Goal: Transaction & Acquisition: Purchase product/service

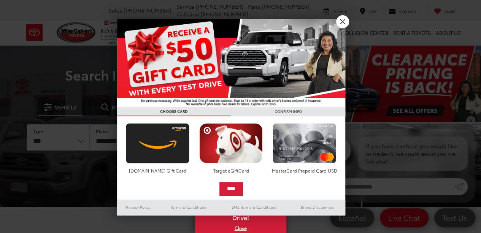
click at [335, 22] on img at bounding box center [231, 63] width 228 height 88
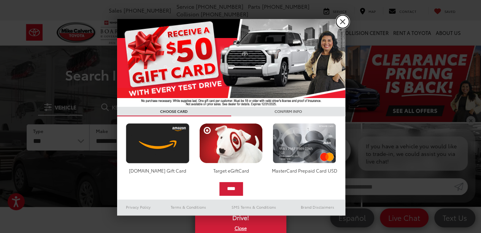
click at [344, 21] on link "X" at bounding box center [342, 21] width 13 height 13
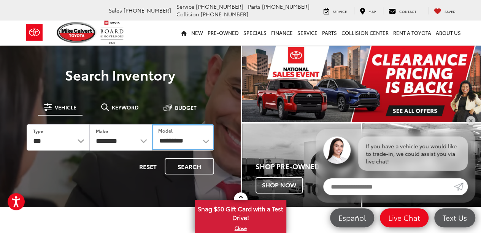
click at [168, 142] on select "**********" at bounding box center [183, 137] width 62 height 26
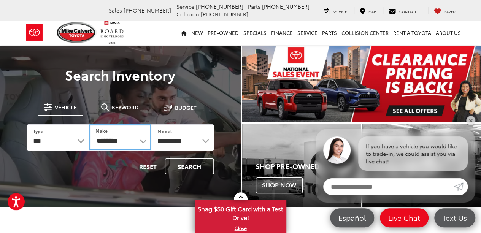
click at [119, 140] on select "**********" at bounding box center [120, 137] width 62 height 26
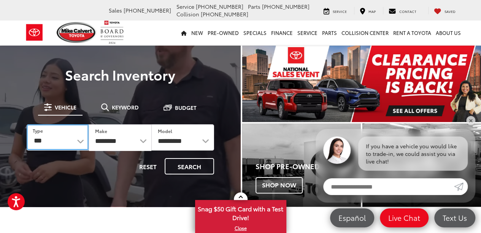
click at [74, 141] on select "*** *** **** *********" at bounding box center [58, 137] width 62 height 26
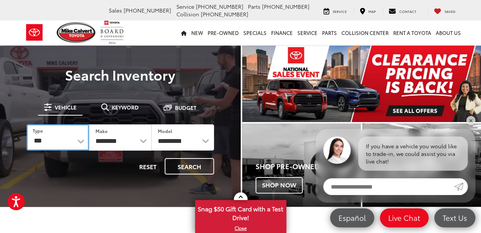
select select "******"
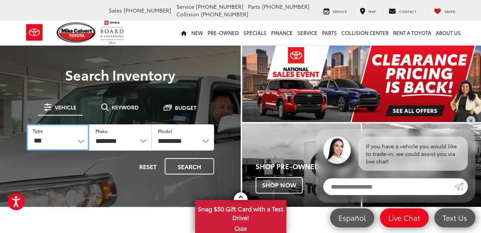
click at [27, 124] on select "*** *** **** *********" at bounding box center [58, 137] width 62 height 26
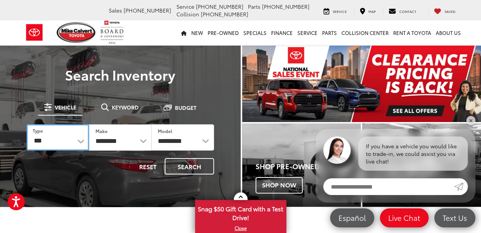
select select "******"
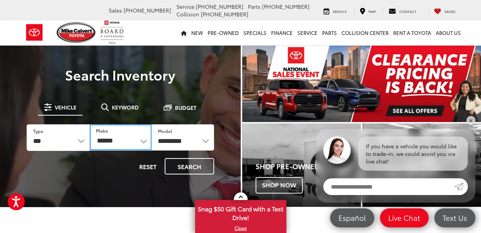
click at [112, 137] on select "******** ******" at bounding box center [121, 137] width 62 height 26
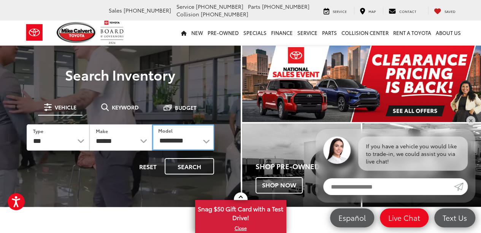
click at [162, 140] on select "**********" at bounding box center [183, 137] width 62 height 26
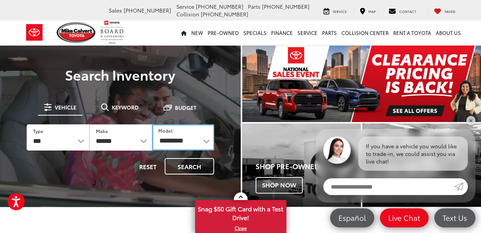
select select "**********"
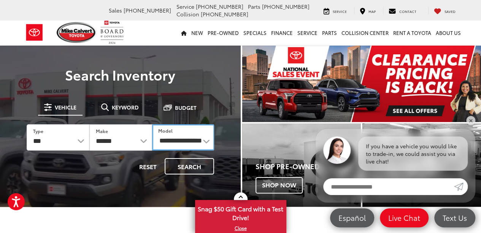
click at [152, 124] on select "**********" at bounding box center [183, 137] width 62 height 26
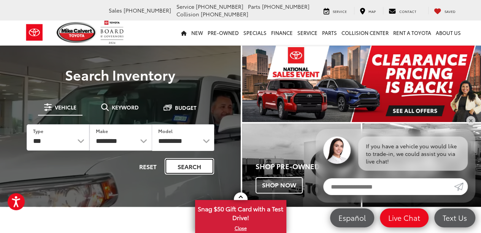
click at [177, 174] on button "Search" at bounding box center [189, 166] width 49 height 16
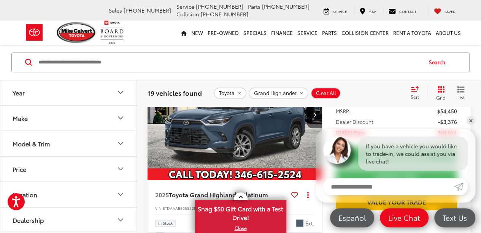
scroll to position [337, 0]
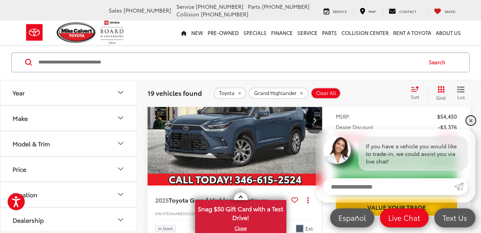
click at [470, 120] on link "✕" at bounding box center [470, 120] width 9 height 9
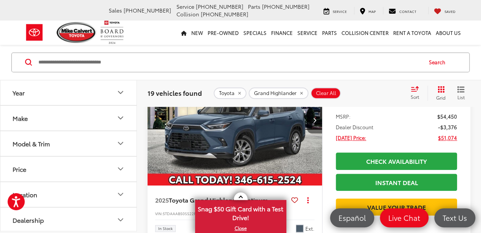
click at [315, 123] on icon "Next image" at bounding box center [313, 119] width 3 height 5
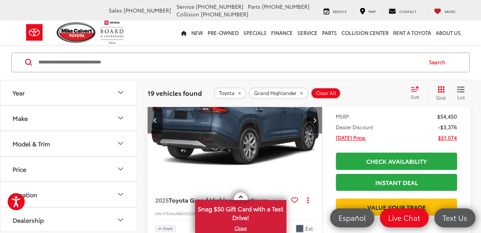
click at [315, 123] on icon "Next image" at bounding box center [313, 119] width 3 height 5
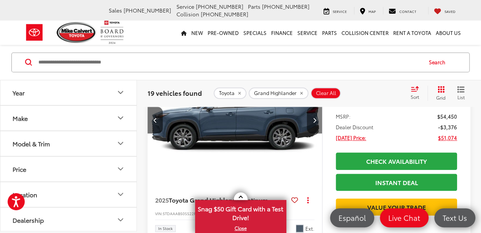
click at [315, 123] on icon "Next image" at bounding box center [313, 119] width 3 height 5
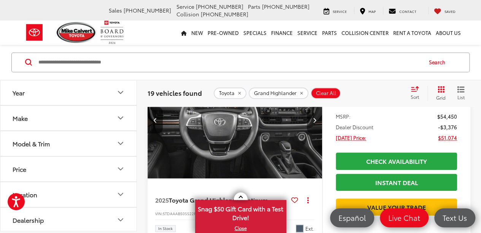
click at [315, 123] on icon "Next image" at bounding box center [313, 119] width 3 height 5
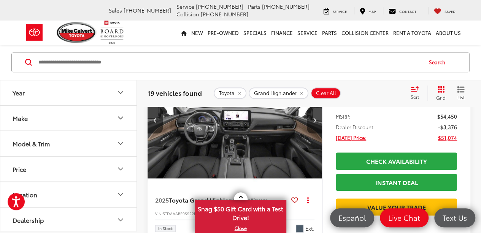
click at [315, 123] on icon "Next image" at bounding box center [313, 119] width 3 height 5
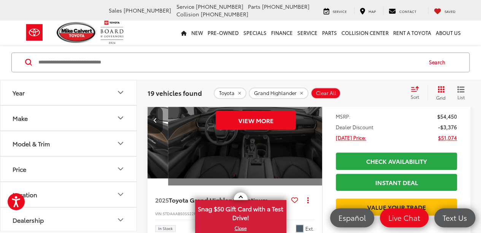
scroll to position [0, 877]
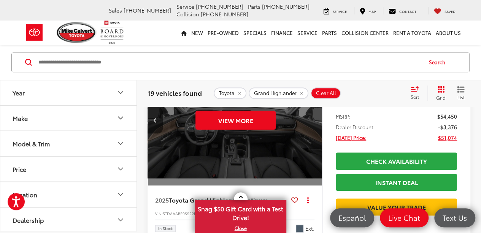
click at [315, 142] on div "View More" at bounding box center [236, 120] width 176 height 132
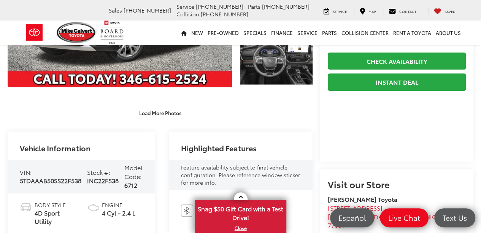
scroll to position [76, 0]
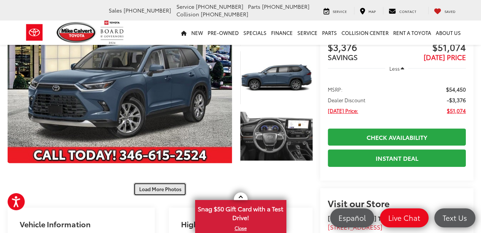
click at [167, 184] on button "Load More Photos" at bounding box center [159, 188] width 53 height 13
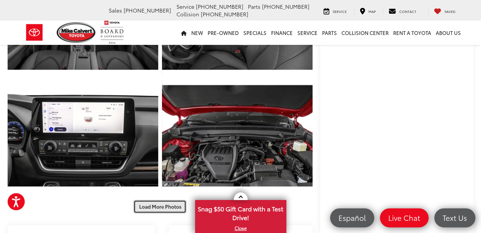
scroll to position [342, 0]
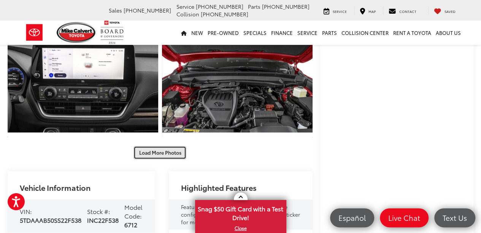
click at [176, 152] on button "Load More Photos" at bounding box center [159, 152] width 53 height 13
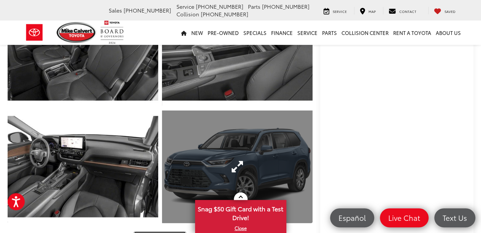
scroll to position [532, 0]
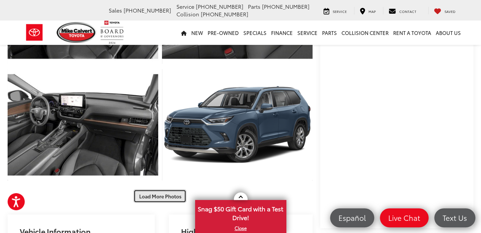
click at [155, 196] on button "Load More Photos" at bounding box center [159, 195] width 53 height 13
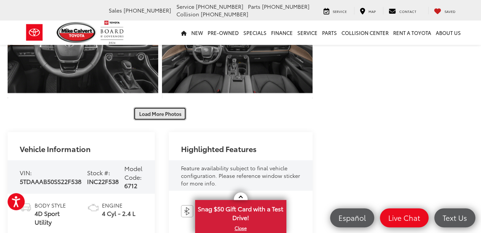
scroll to position [836, 0]
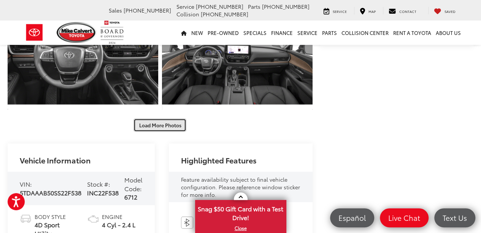
click at [153, 126] on button "Load More Photos" at bounding box center [159, 125] width 53 height 13
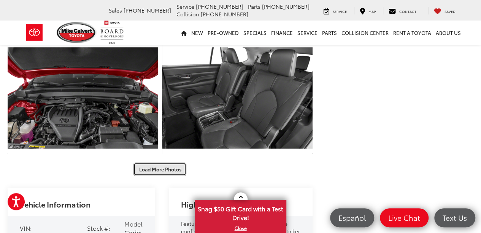
scroll to position [1026, 0]
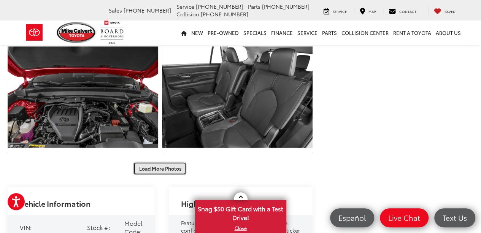
click at [144, 168] on button "Load More Photos" at bounding box center [159, 168] width 53 height 13
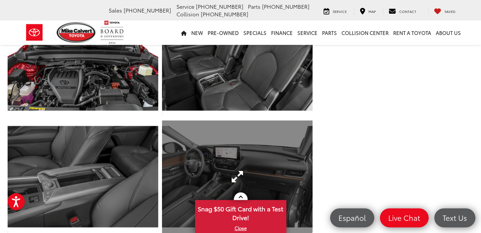
scroll to position [1064, 0]
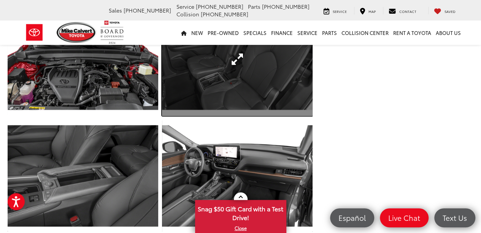
click at [216, 91] on link "Expand Photo 19" at bounding box center [237, 59] width 151 height 113
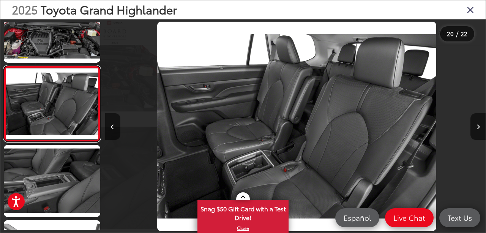
scroll to position [0, 7243]
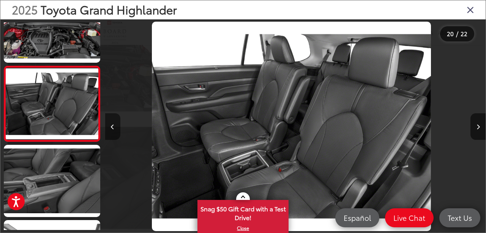
click at [117, 125] on button "Previous image" at bounding box center [112, 126] width 15 height 27
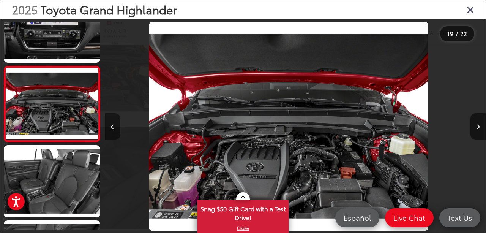
scroll to position [0, 6861]
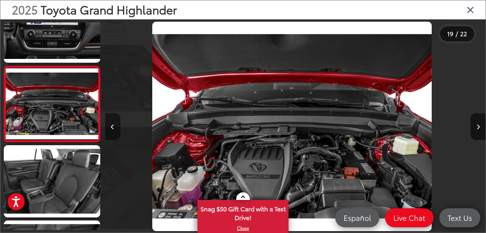
click at [117, 125] on button "Previous image" at bounding box center [112, 126] width 15 height 27
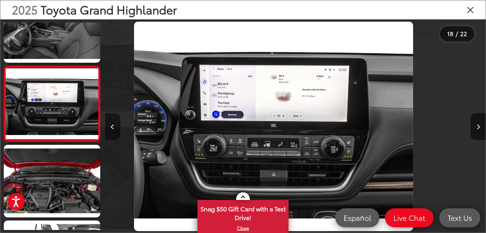
scroll to position [0, 6480]
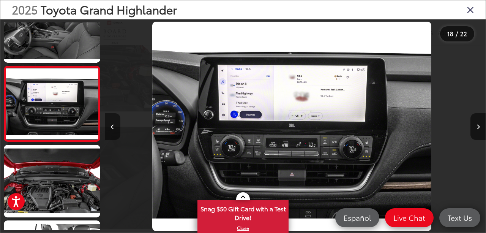
click at [117, 125] on button "Previous image" at bounding box center [112, 126] width 15 height 27
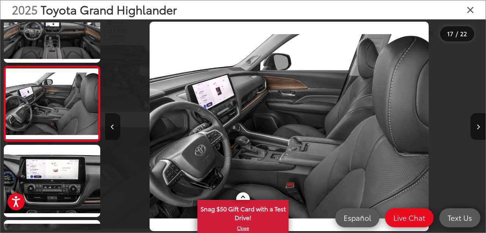
scroll to position [0, 6099]
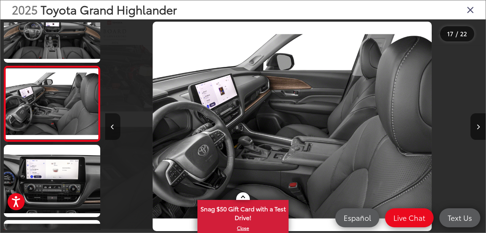
click at [117, 125] on button "Previous image" at bounding box center [112, 126] width 15 height 27
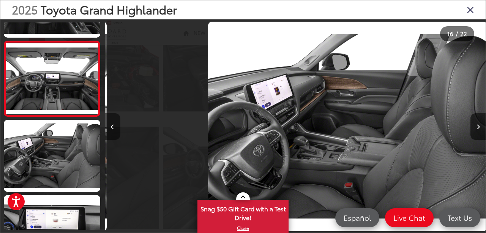
scroll to position [0, 0]
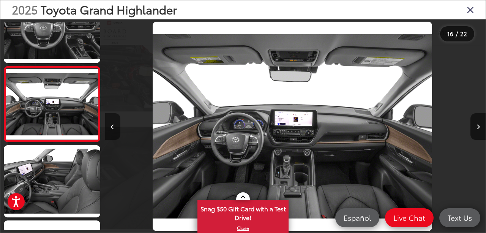
click at [117, 125] on button "Previous image" at bounding box center [112, 126] width 15 height 27
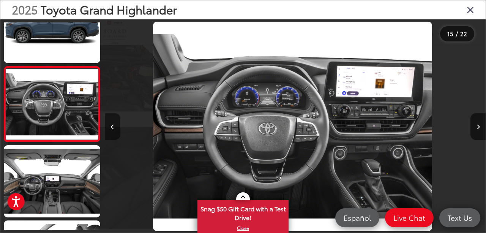
click at [117, 125] on button "Previous image" at bounding box center [112, 126] width 15 height 27
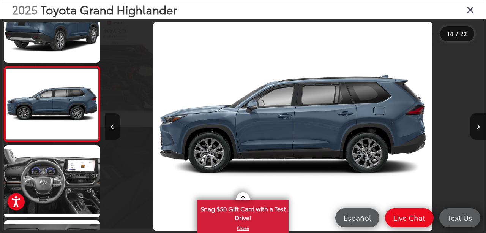
click at [117, 125] on button "Previous image" at bounding box center [112, 126] width 15 height 27
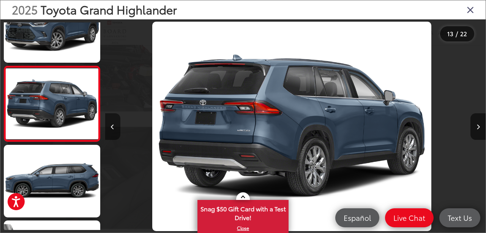
click at [117, 125] on button "Previous image" at bounding box center [112, 126] width 15 height 27
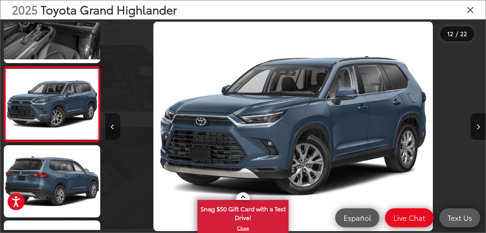
click at [117, 125] on button "Previous image" at bounding box center [112, 126] width 15 height 27
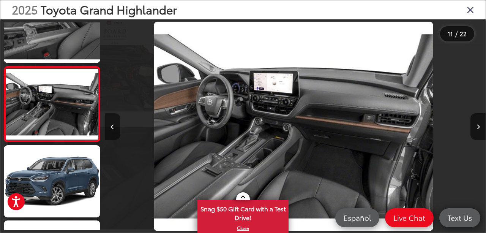
click at [117, 125] on button "Previous image" at bounding box center [112, 126] width 15 height 27
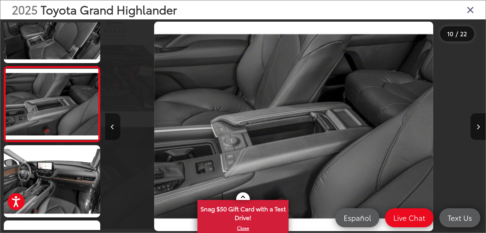
click at [117, 125] on button "Previous image" at bounding box center [112, 126] width 15 height 27
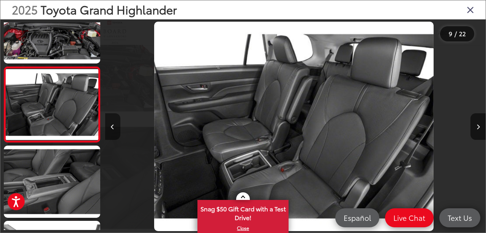
click at [117, 125] on button "Previous image" at bounding box center [112, 126] width 15 height 27
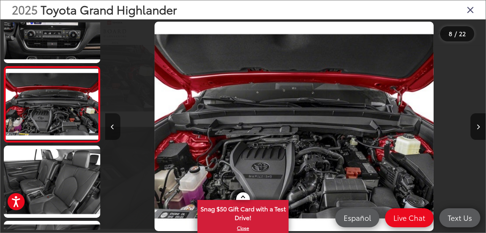
click at [117, 125] on button "Previous image" at bounding box center [112, 126] width 15 height 27
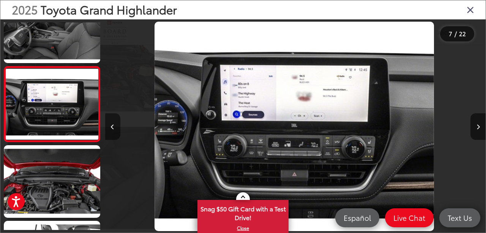
click at [117, 127] on button "Previous image" at bounding box center [112, 126] width 15 height 27
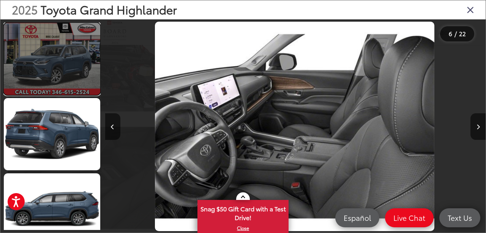
click at [39, 71] on link at bounding box center [52, 59] width 97 height 72
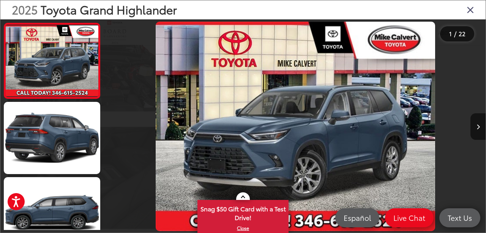
click at [474, 9] on icon "Close gallery" at bounding box center [471, 10] width 8 height 10
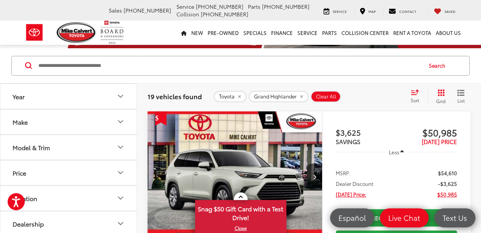
scroll to position [76, 0]
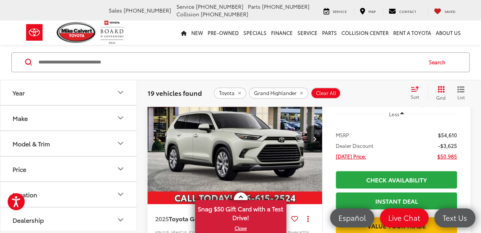
click at [230, 157] on img "2025 Toyota Grand Highlander Limited 0" at bounding box center [235, 139] width 176 height 132
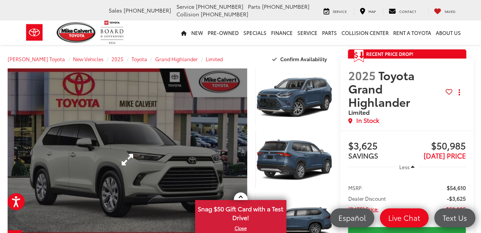
scroll to position [76, 0]
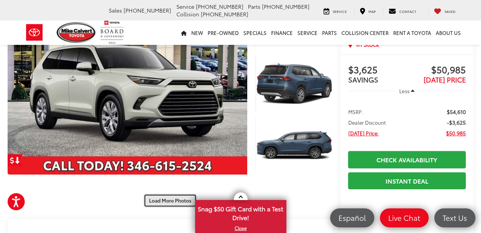
click at [169, 194] on button "Load More Photos" at bounding box center [170, 200] width 53 height 13
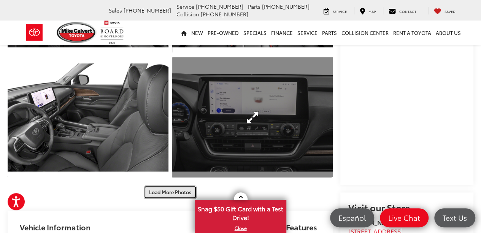
scroll to position [228, 0]
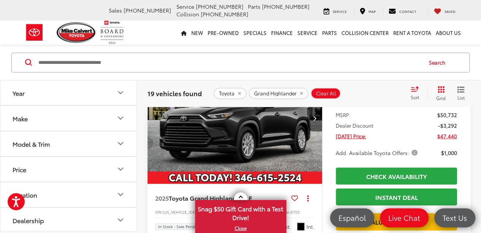
scroll to position [758, 0]
